Goal: Task Accomplishment & Management: Manage account settings

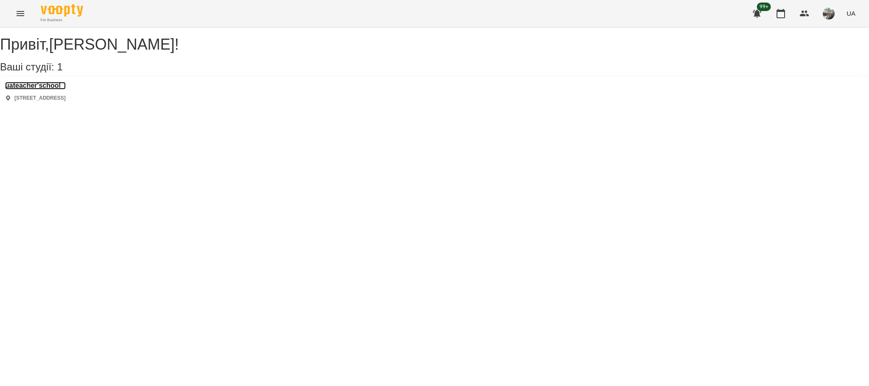
click at [59, 90] on h3 "uateacher'school" at bounding box center [35, 86] width 61 height 8
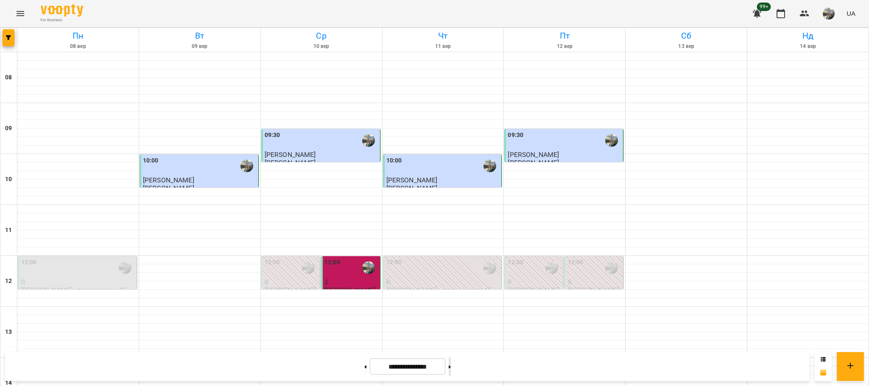
click at [451, 365] on button at bounding box center [450, 366] width 2 height 19
type input "**********"
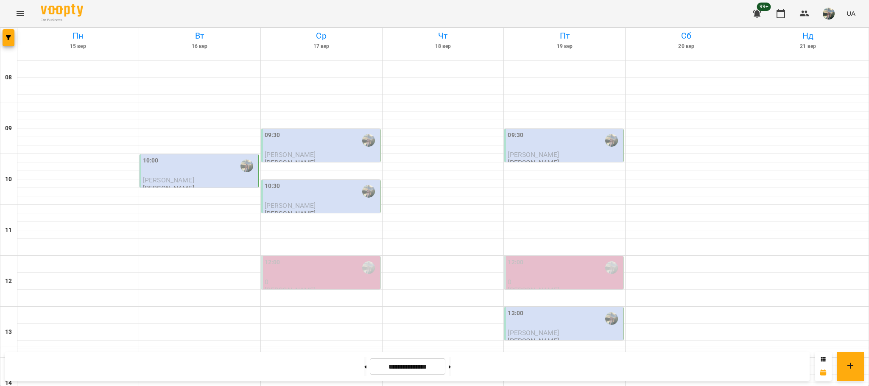
scroll to position [94, 0]
click at [205, 156] on div "10:00" at bounding box center [200, 166] width 114 height 20
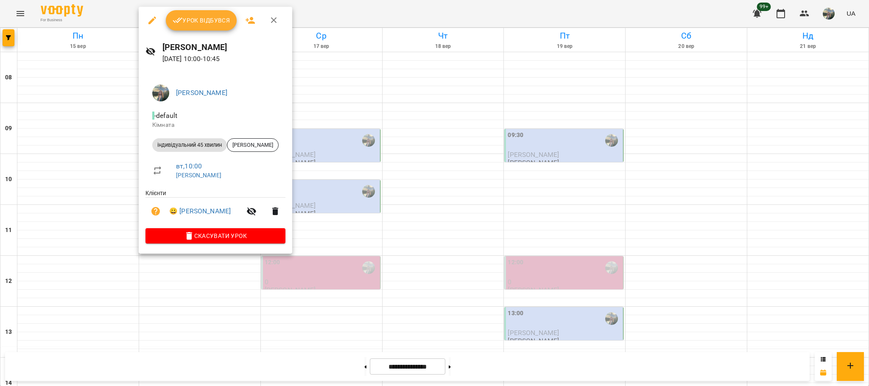
click at [218, 25] on span "Урок відбувся" at bounding box center [202, 20] width 58 height 10
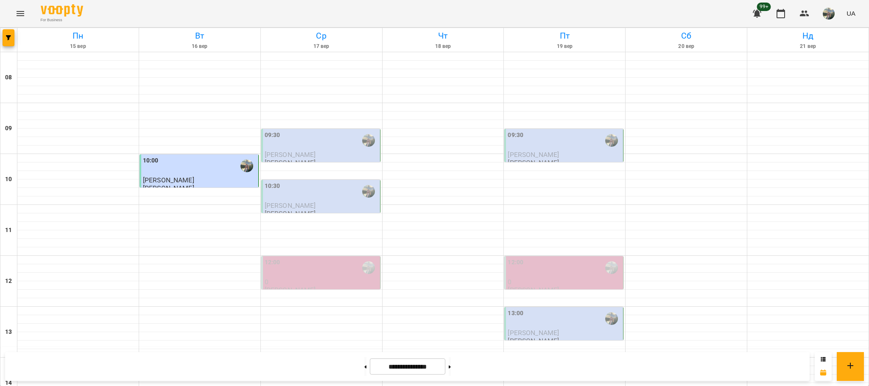
scroll to position [328, 0]
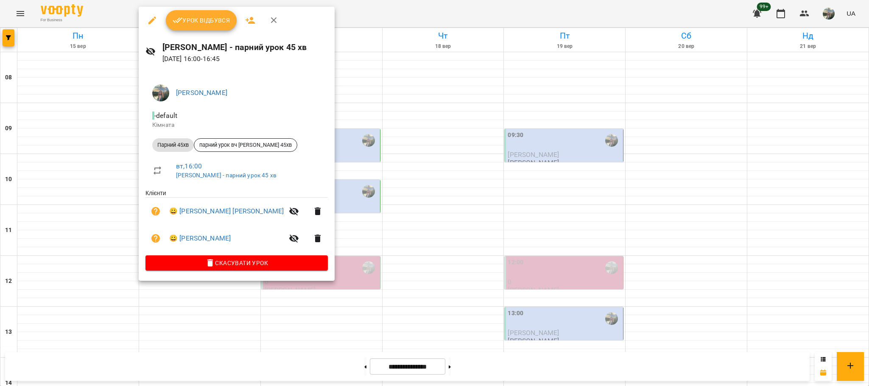
click at [188, 20] on span "Урок відбувся" at bounding box center [202, 20] width 58 height 10
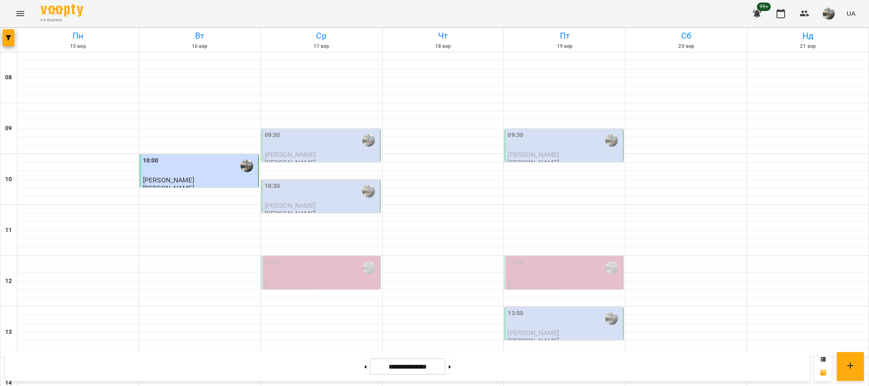
scroll to position [298, 0]
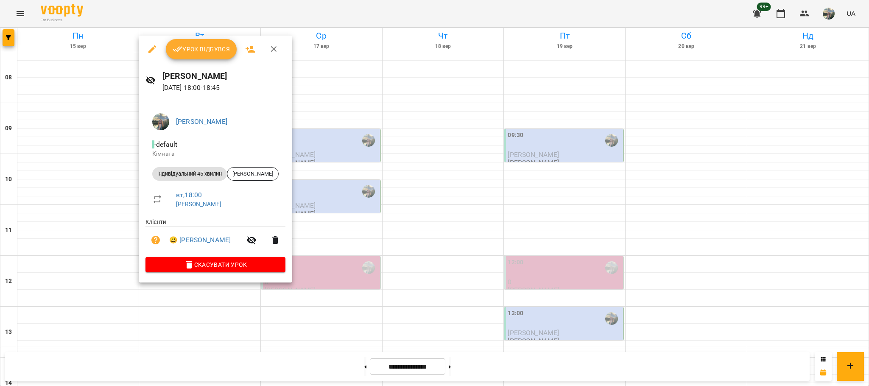
click at [199, 48] on span "Урок відбувся" at bounding box center [202, 49] width 58 height 10
